Goal: Task Accomplishment & Management: Manage account settings

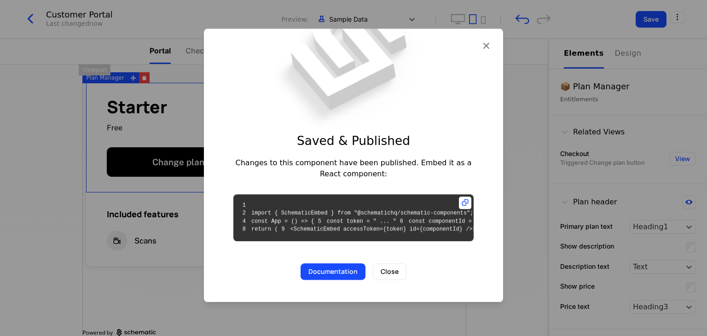
scroll to position [31, 0]
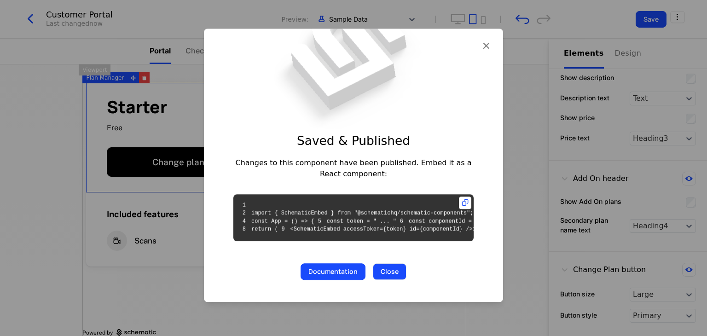
click at [398, 280] on button "Close" at bounding box center [390, 271] width 34 height 17
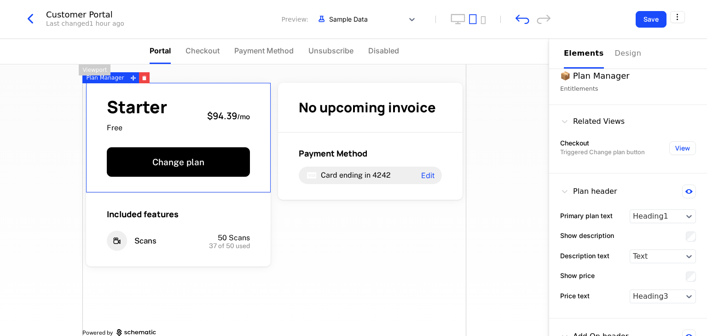
scroll to position [0, 0]
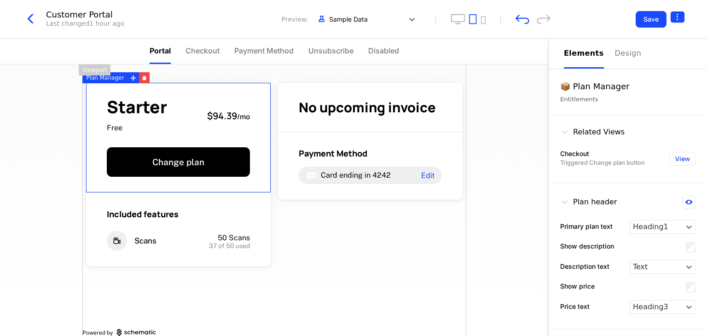
click at [678, 14] on html "Liveroom Technologies Development Dev Quickstart Features Features Flags Catalo…" at bounding box center [353, 168] width 707 height 336
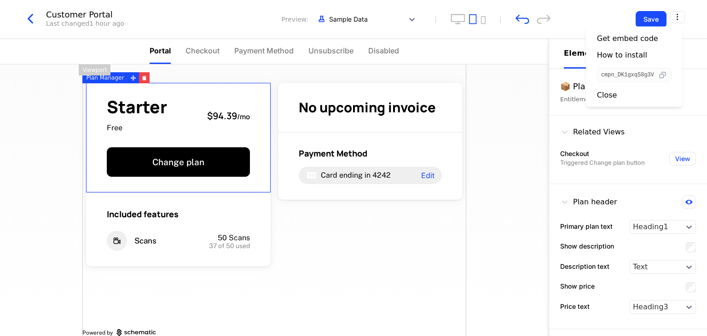
click at [666, 77] on icon "button" at bounding box center [663, 75] width 10 height 10
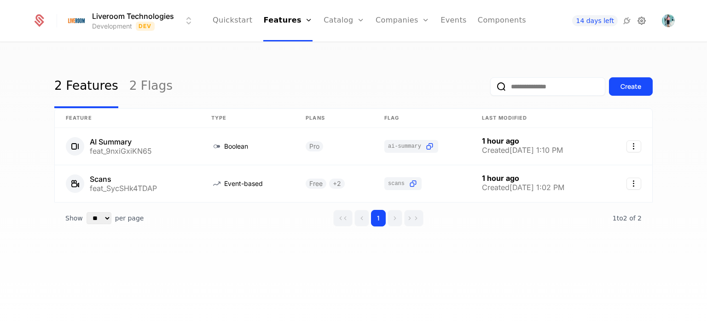
click at [639, 20] on icon at bounding box center [641, 20] width 11 height 11
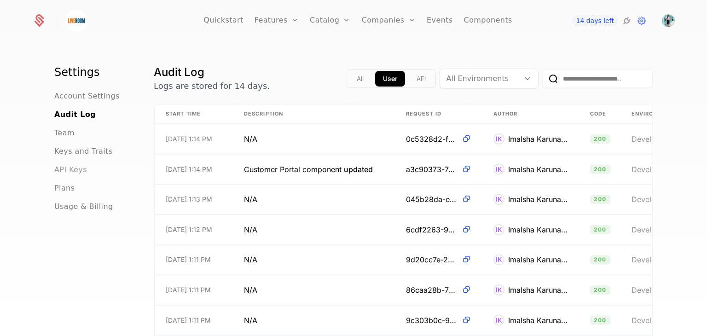
click at [63, 172] on span "API Keys" at bounding box center [70, 169] width 33 height 11
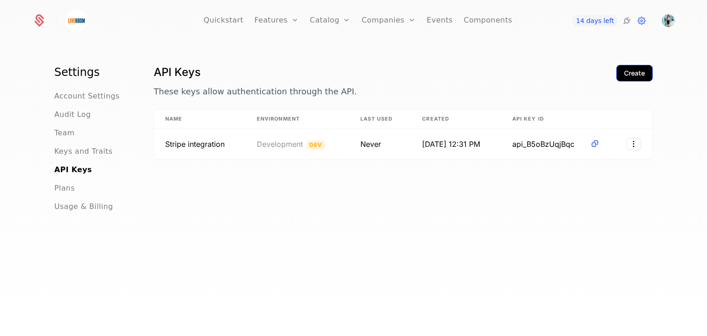
click at [628, 72] on div "Create" at bounding box center [634, 73] width 21 height 9
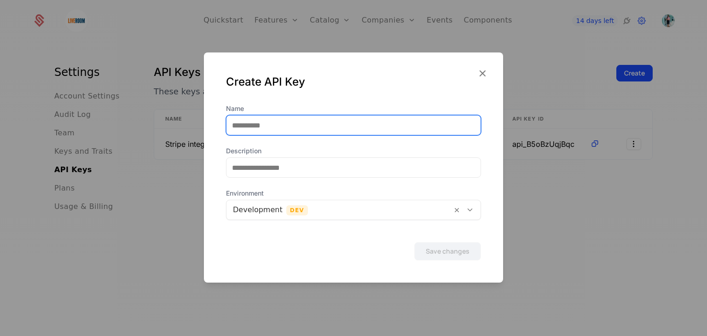
click at [283, 126] on input "Name" at bounding box center [353, 125] width 254 height 19
type input "******"
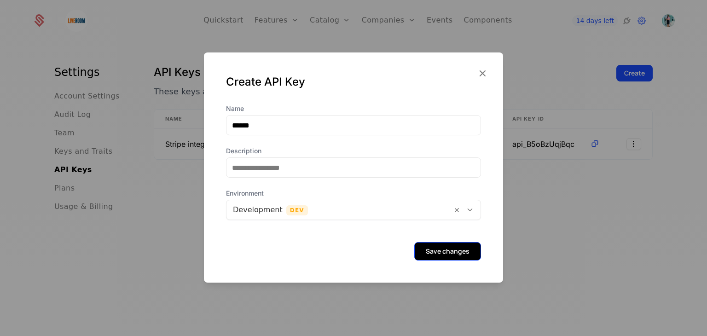
click at [436, 255] on button "Save changes" at bounding box center [447, 251] width 67 height 18
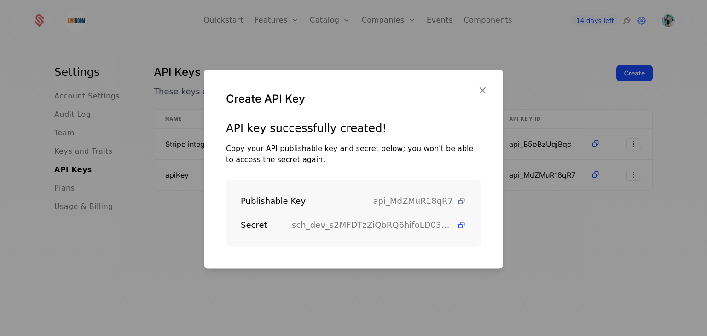
click at [457, 202] on icon at bounding box center [462, 202] width 10 height 10
click at [457, 225] on icon at bounding box center [462, 225] width 10 height 10
click at [457, 202] on icon at bounding box center [462, 202] width 10 height 10
click at [484, 91] on icon "button" at bounding box center [482, 90] width 12 height 12
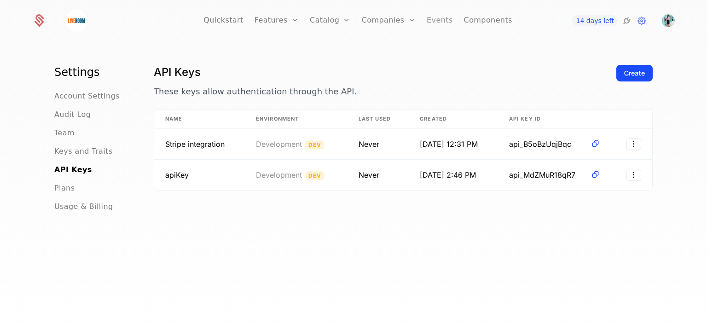
drag, startPoint x: 0, startPoint y: 0, endPoint x: 437, endPoint y: 19, distance: 437.2
click at [437, 19] on link "Events" at bounding box center [440, 20] width 26 height 41
